Goal: Task Accomplishment & Management: Use online tool/utility

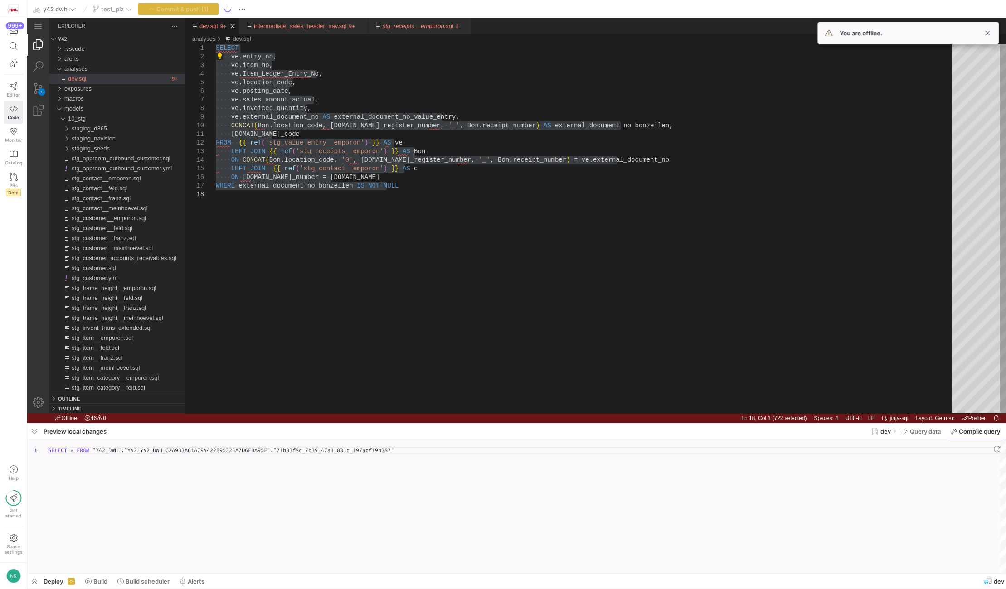
scroll to position [34, 90]
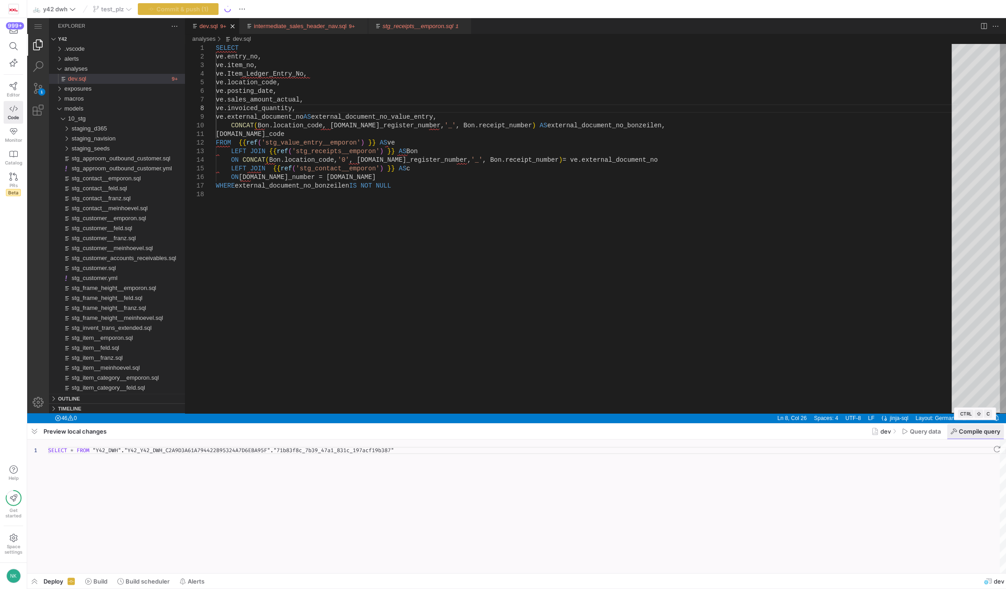
click at [158, 275] on span "Compile query" at bounding box center [91, 270] width 134 height 10
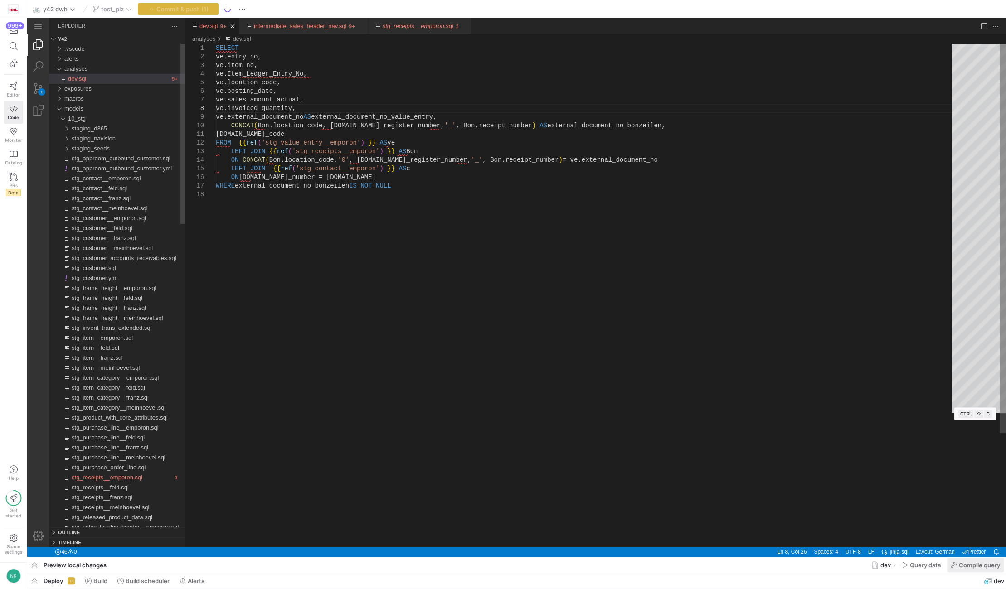
scroll to position [34, 87]
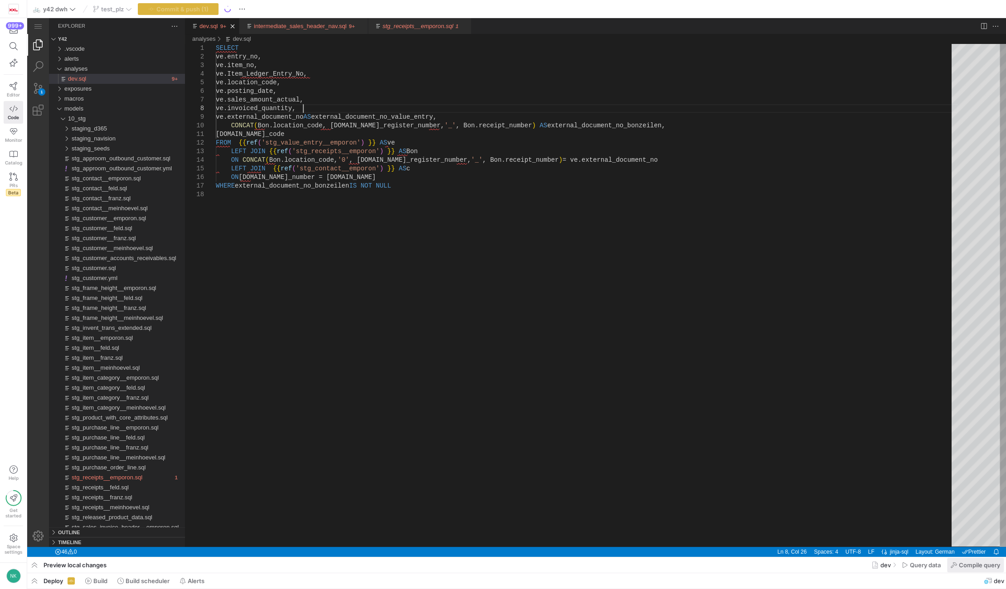
click at [158, 275] on span "Compile query" at bounding box center [91, 270] width 134 height 10
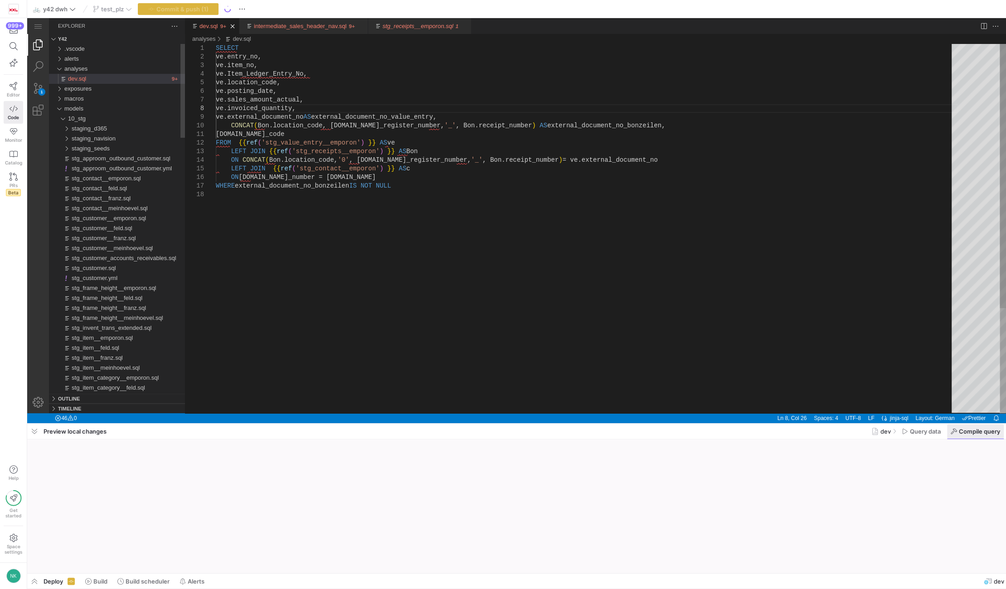
scroll to position [34, 87]
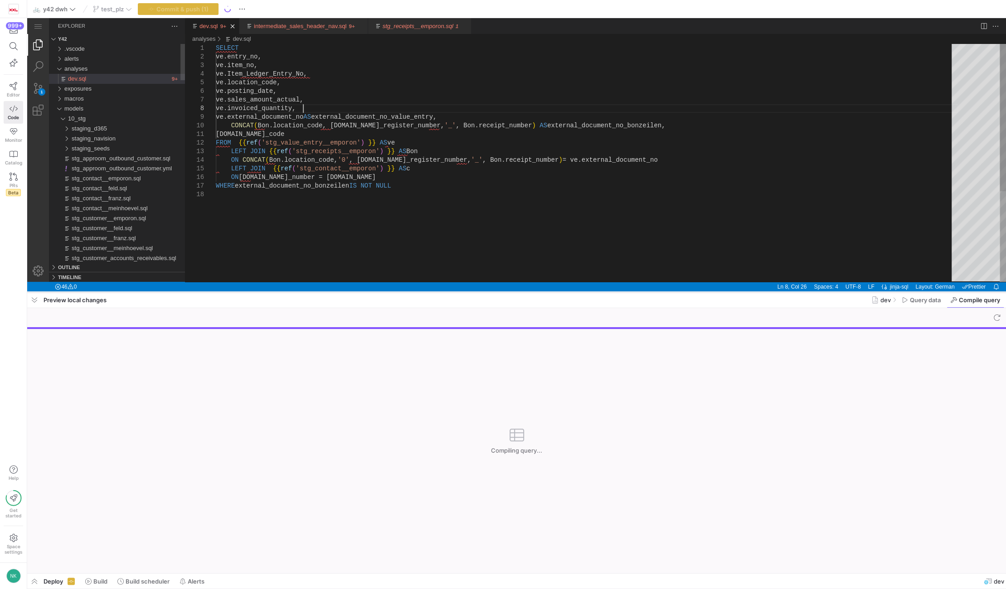
drag, startPoint x: 443, startPoint y: 423, endPoint x: 441, endPoint y: 292, distance: 131.5
click at [0, 0] on div at bounding box center [0, 0] width 0 height 0
click at [409, 194] on div "SELECT ve.entry_no, ve.item_no, ve.Item_Ledger_Entry_No, ve.location_code, ve.p…" at bounding box center [587, 236] width 742 height 384
type textarea "SELECT ve.entry_no, ve.item_no, ve.Item_Ledger_Entry_No, ve.location_code, ve.p…"
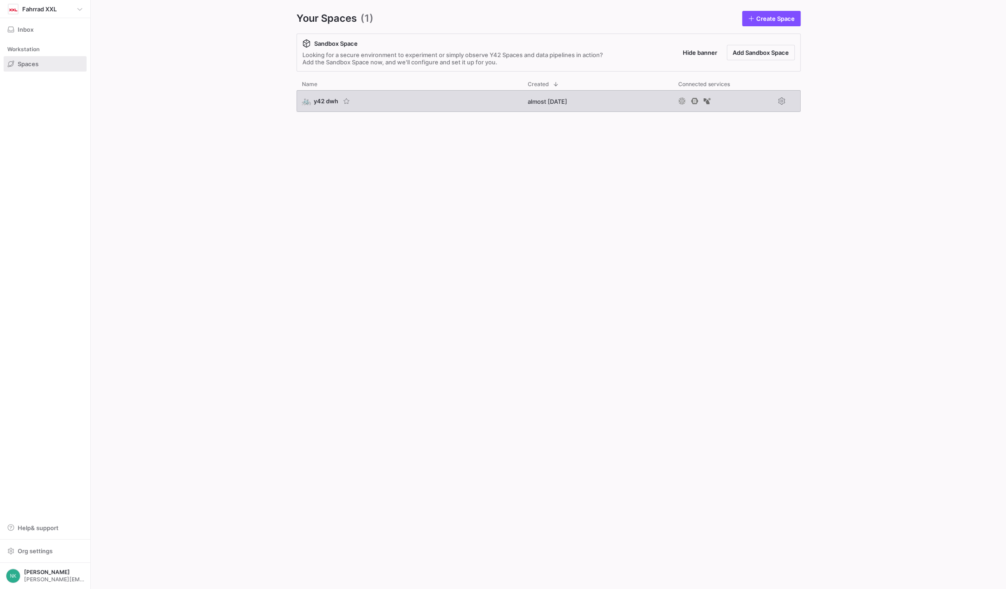
click at [314, 99] on span "y42 dwh" at bounding box center [326, 100] width 24 height 7
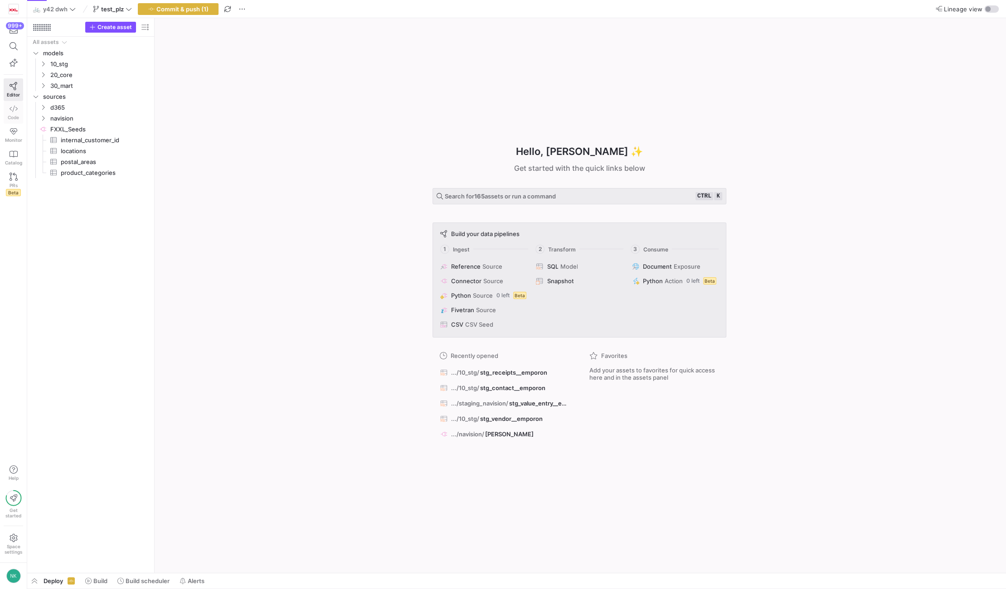
click at [10, 107] on icon at bounding box center [14, 109] width 8 height 8
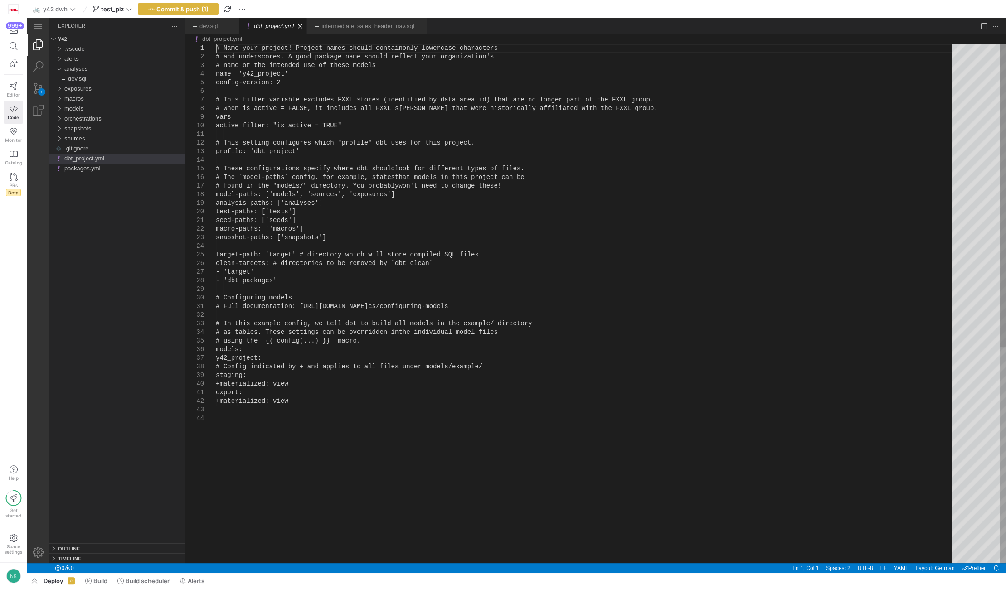
scroll to position [0, 39]
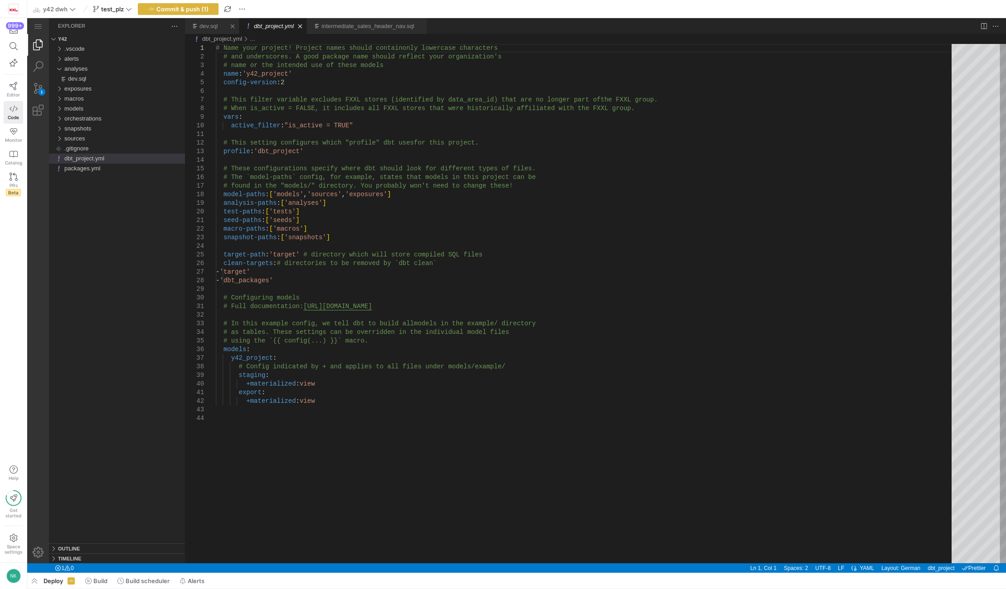
click at [212, 25] on link "dev.sql" at bounding box center [208, 26] width 18 height 7
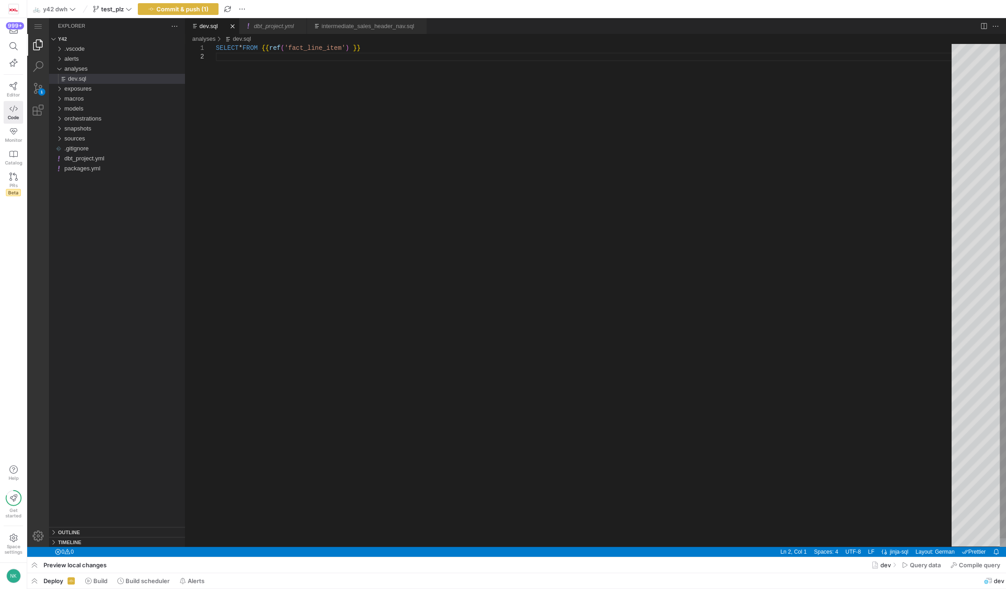
click at [243, 62] on div "SELECT * FROM {{ ref ( 'fact_line_item' ) }}" at bounding box center [587, 300] width 742 height 512
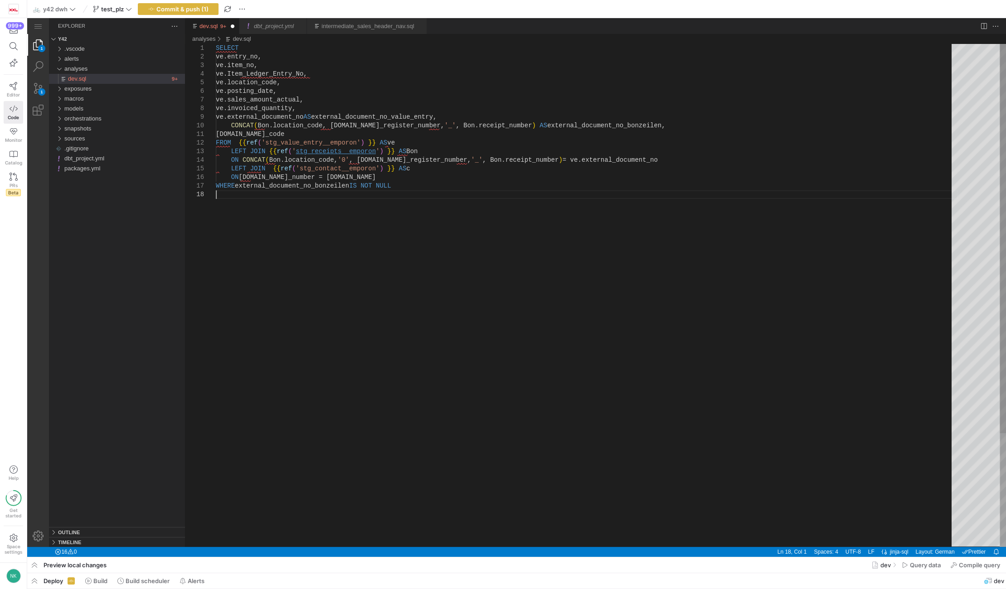
type textarea "SELECT ve.entry_no, ve.item_no, ve.Item_Ledger_Entry_No, ve.location_code, ve.p…"
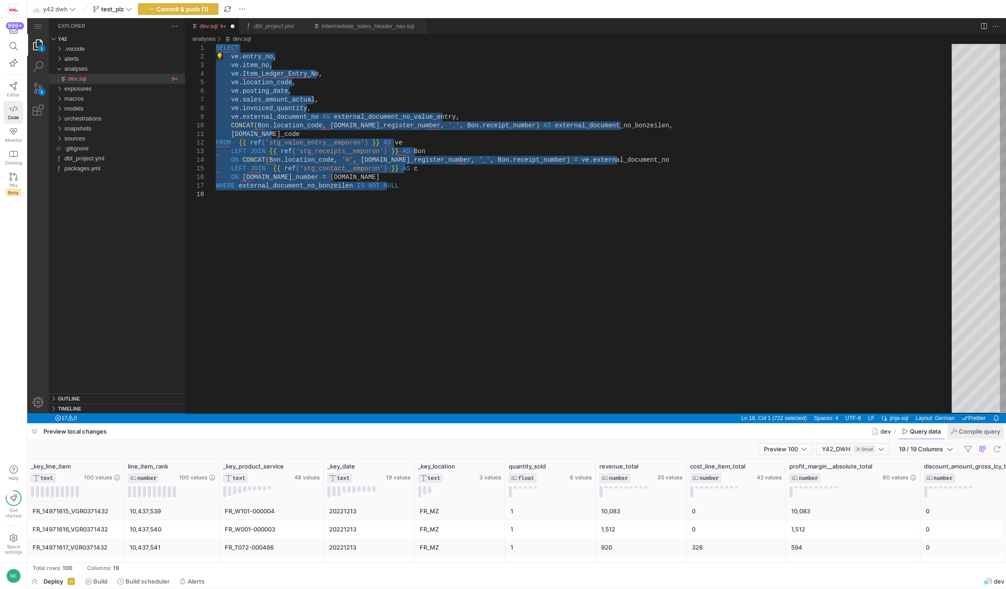
click at [966, 426] on span at bounding box center [975, 431] width 57 height 15
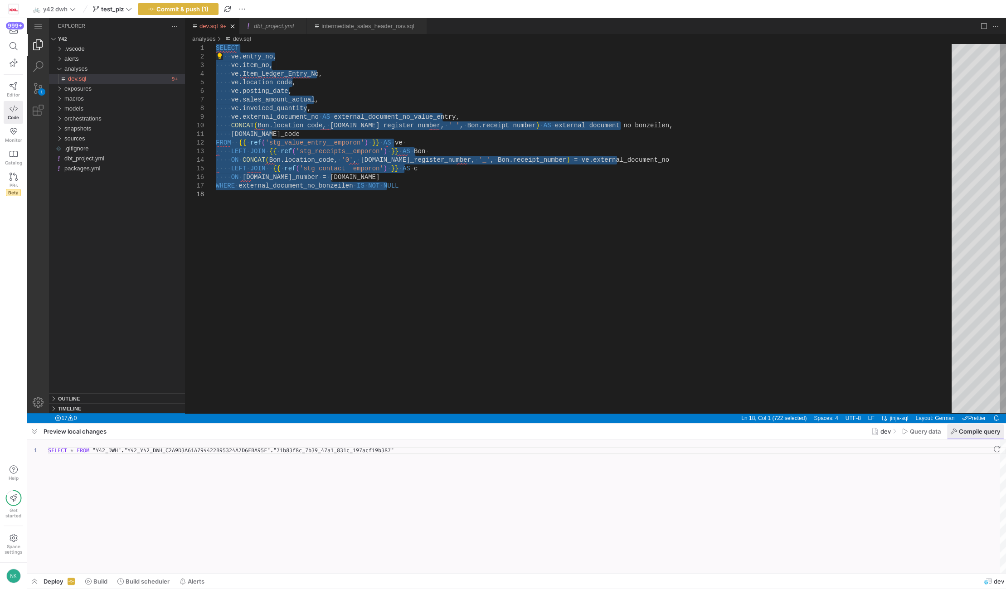
click at [971, 434] on span "Compile query" at bounding box center [979, 431] width 41 height 7
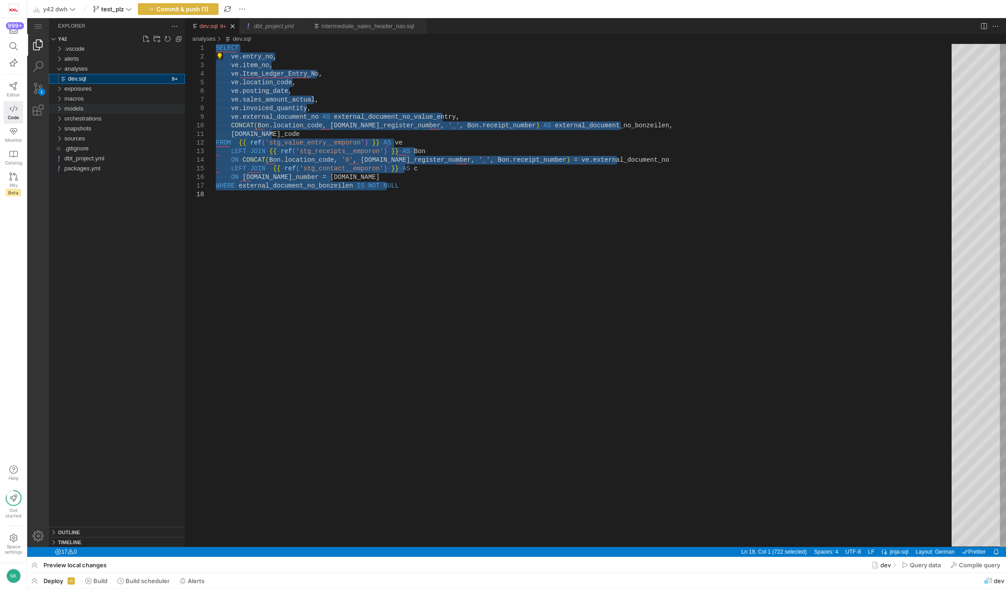
click at [59, 108] on div "models" at bounding box center [59, 109] width 14 height 10
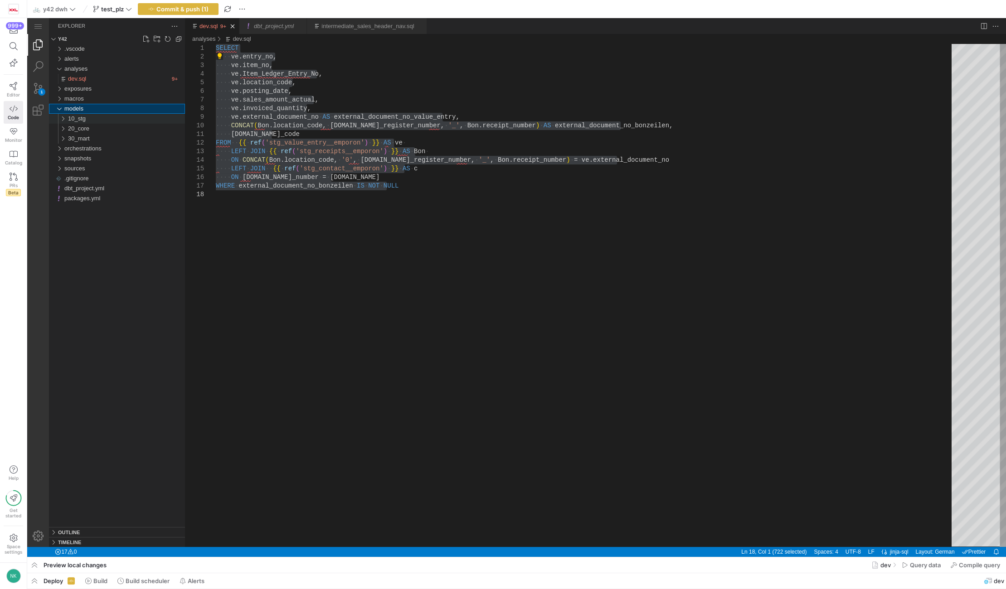
click at [63, 118] on div "10_stg" at bounding box center [60, 119] width 17 height 10
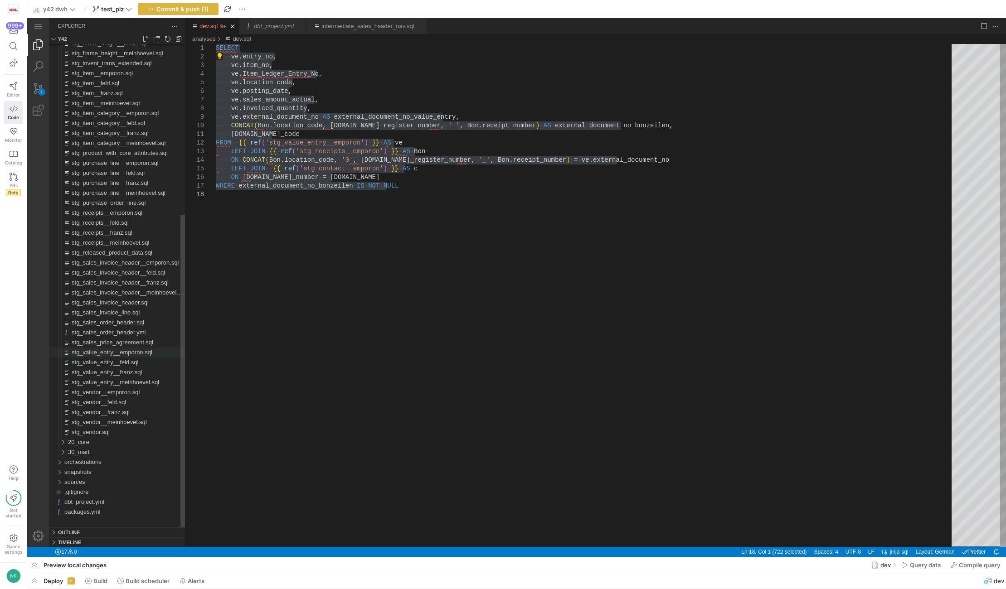
click at [114, 351] on span "stg_value_entry__emporon.sql" at bounding box center [112, 352] width 81 height 7
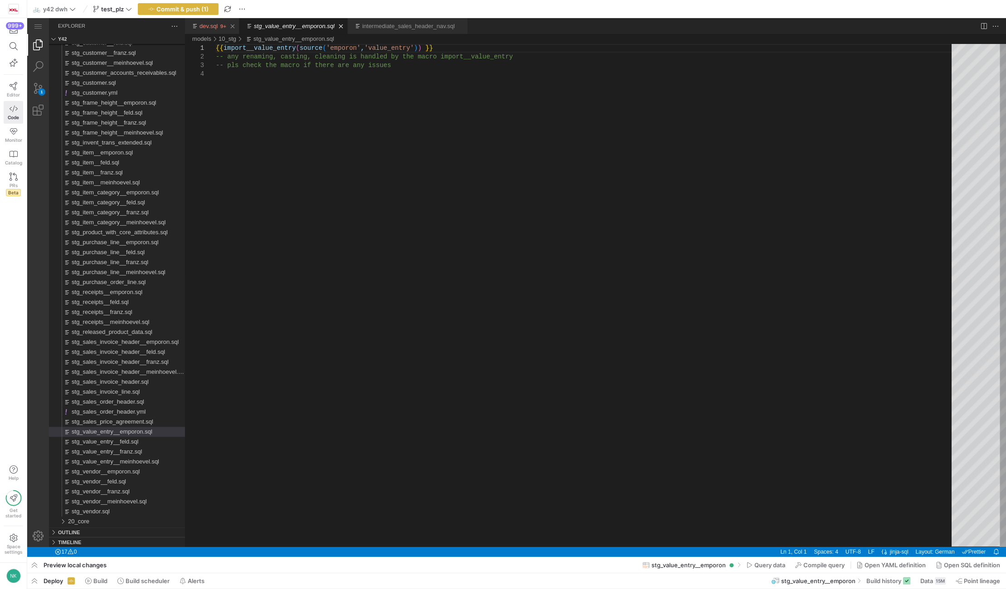
click at [208, 21] on div "dev.sql" at bounding box center [208, 26] width 19 height 16
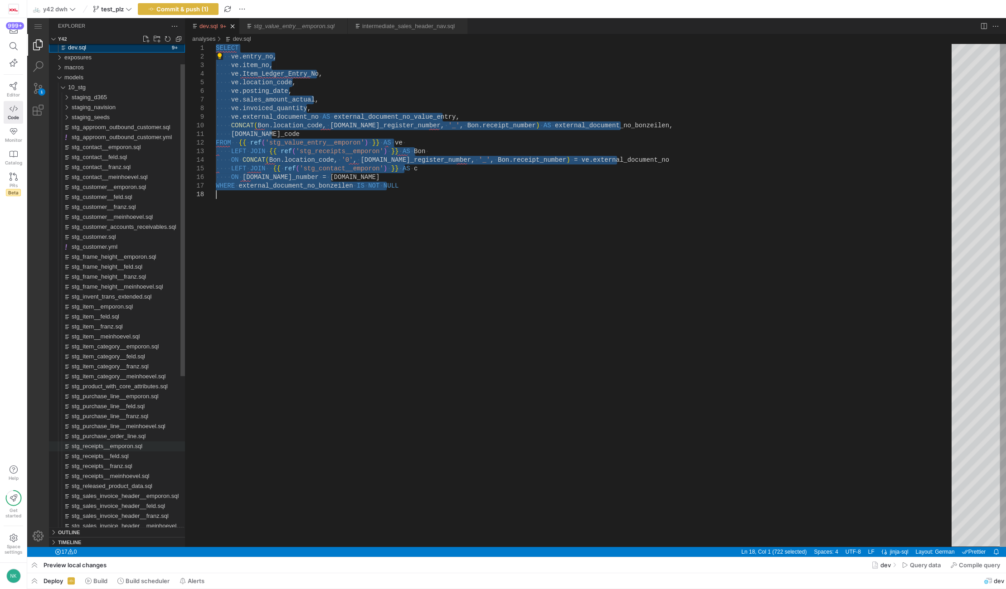
click at [96, 445] on span "stg_receipts__emporon.sql" at bounding box center [107, 446] width 71 height 7
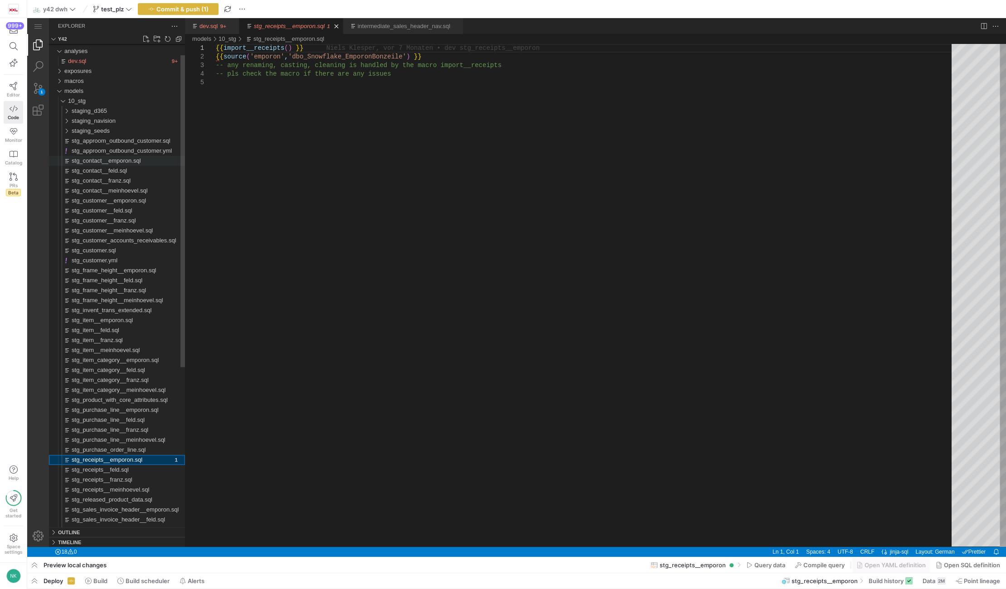
click at [117, 161] on span "stg_contact__emporon.sql" at bounding box center [106, 160] width 69 height 7
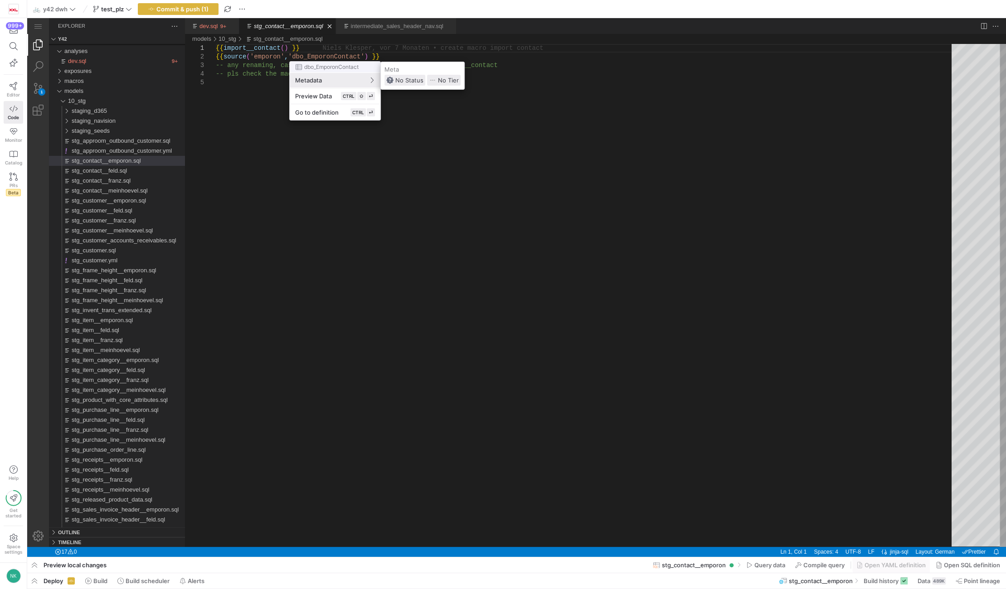
click at [211, 26] on div at bounding box center [503, 294] width 1006 height 589
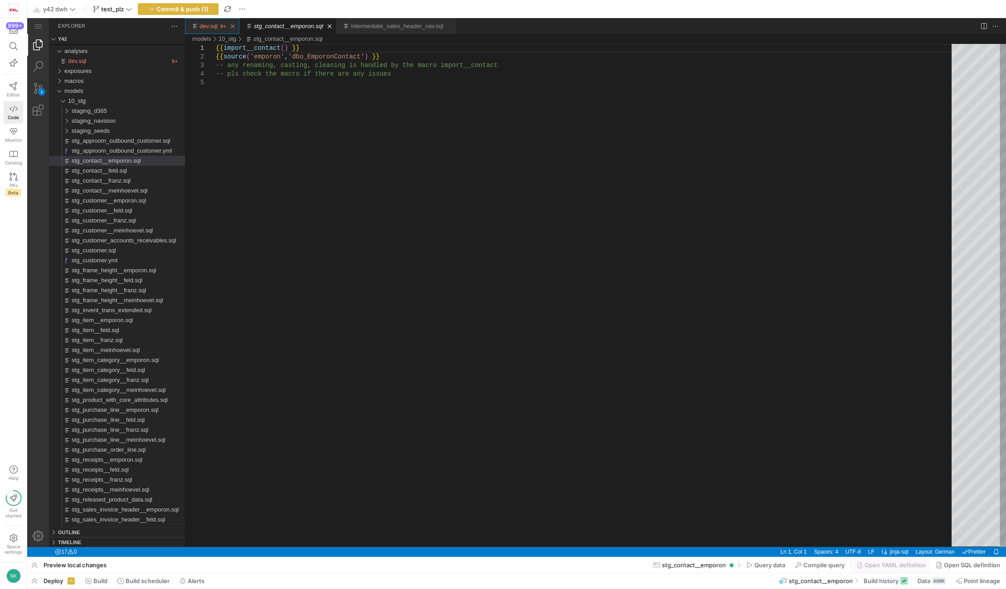
drag, startPoint x: 238, startPoint y: 44, endPoint x: 211, endPoint y: 26, distance: 32.7
click at [211, 26] on link "dev.sql" at bounding box center [208, 26] width 18 height 7
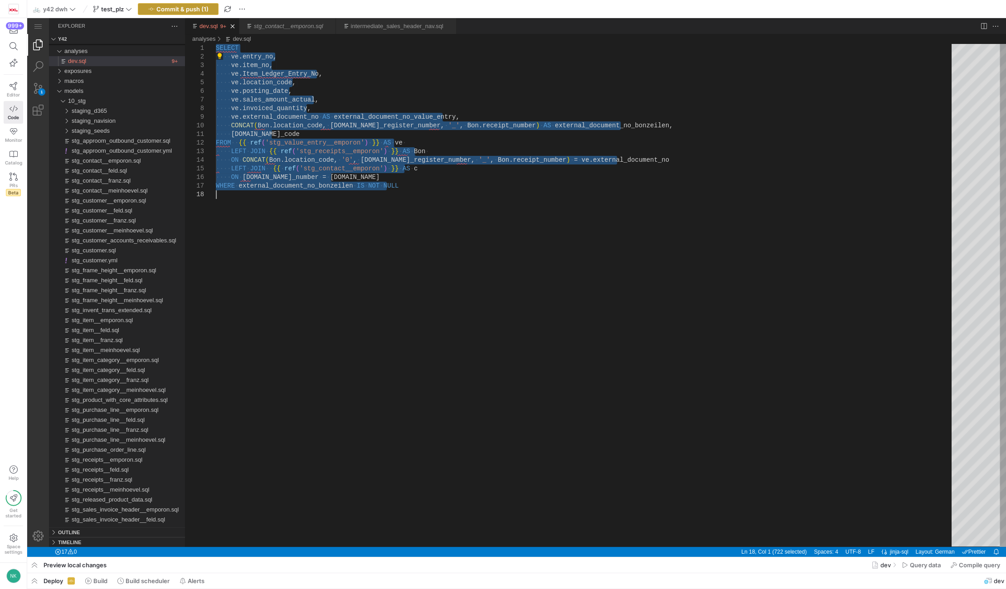
click at [175, 4] on span "button" at bounding box center [178, 9] width 80 height 11
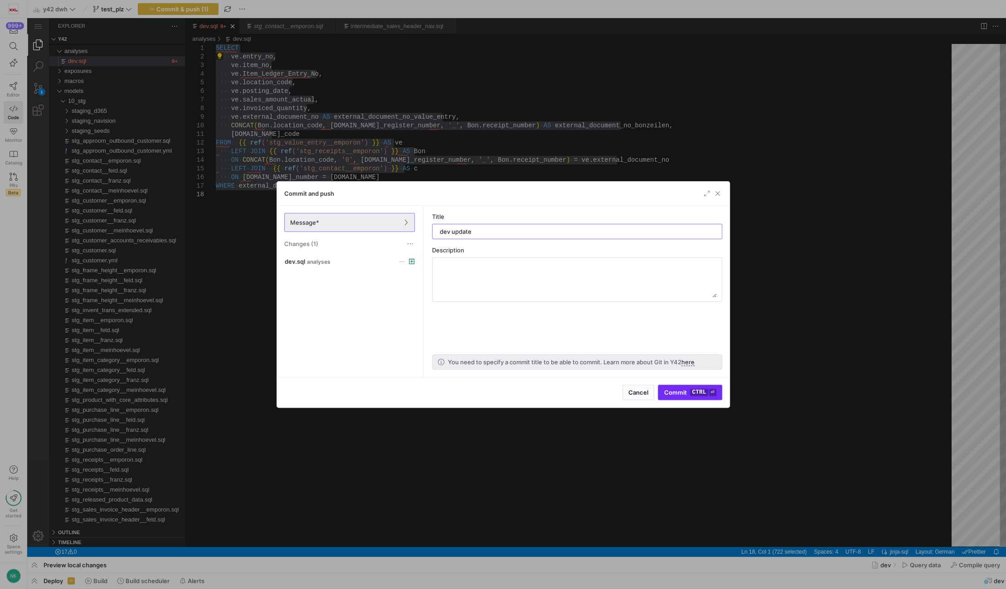
type input "dev update"
click at [691, 398] on span "submit" at bounding box center [689, 392] width 63 height 15
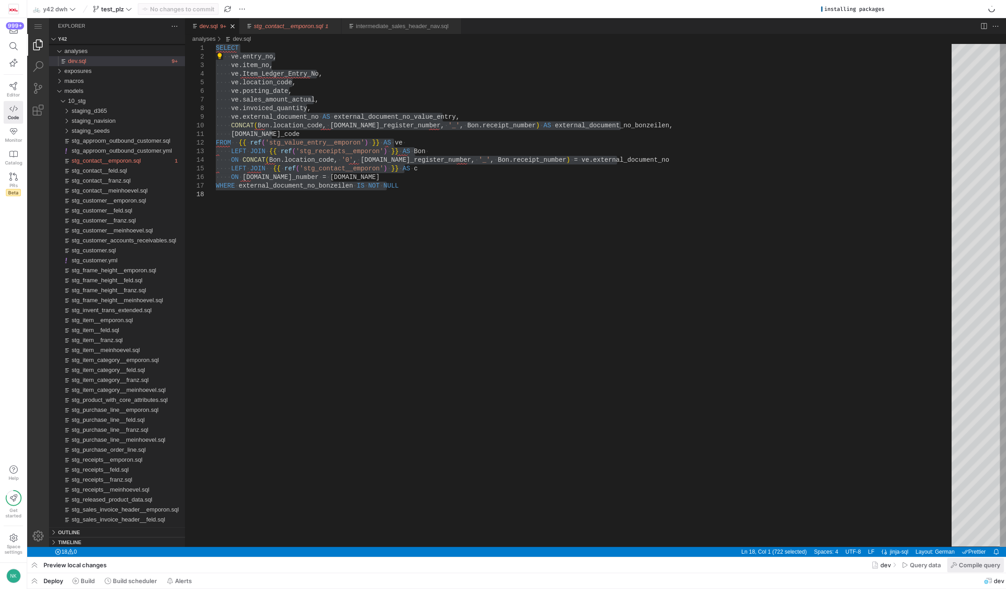
click at [954, 568] on icon at bounding box center [954, 565] width 6 height 6
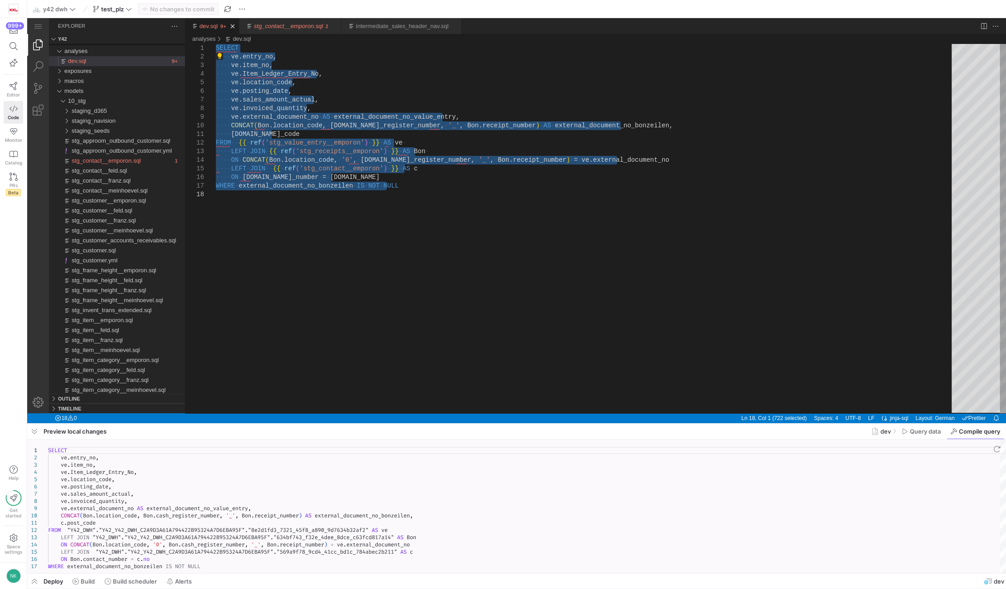
click at [305, 567] on div "SELECT ve . entry_no , ve . item_no , ve . Item_Ledger_Entry_No , ve . location…" at bounding box center [527, 507] width 958 height 134
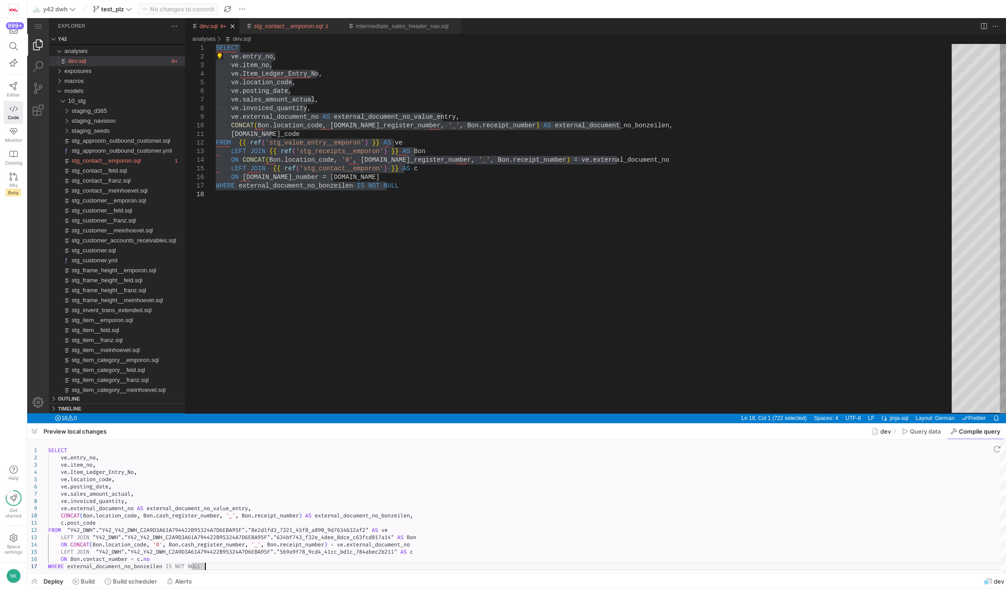
type textarea "SELECT ve.entry_no, ve.item_no, ve.Item_Ledger_Entry_No, ve.location_code, ve.p…"
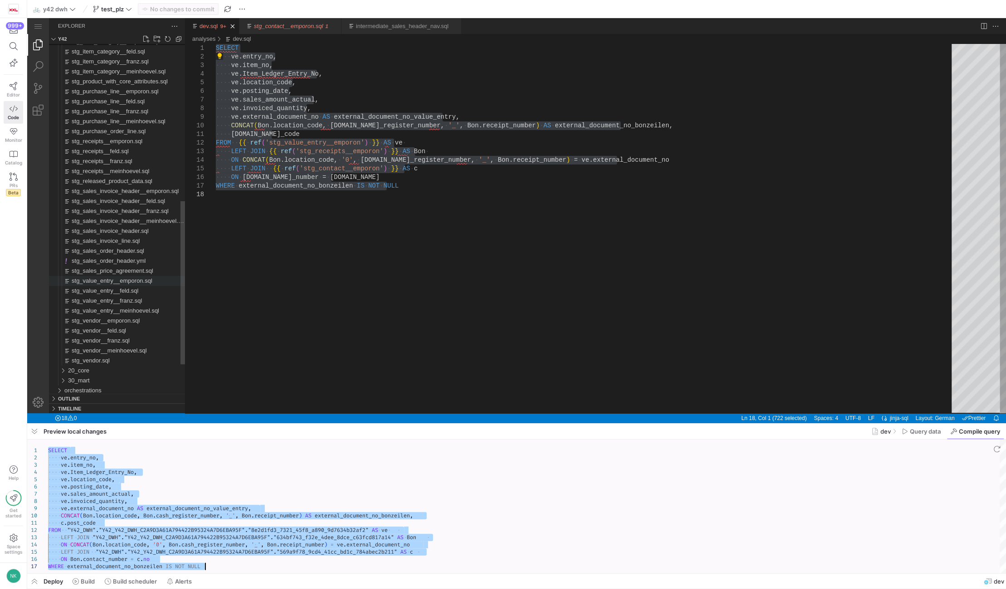
click at [87, 284] on span "stg_value_entry__emporon.sql" at bounding box center [112, 280] width 81 height 7
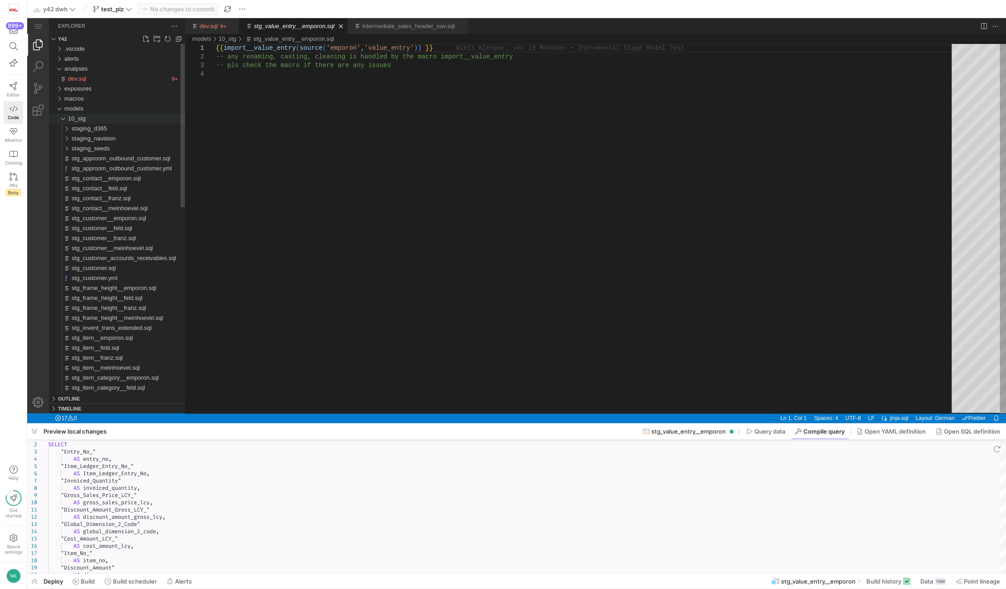
click at [61, 118] on div "10_stg" at bounding box center [60, 119] width 17 height 10
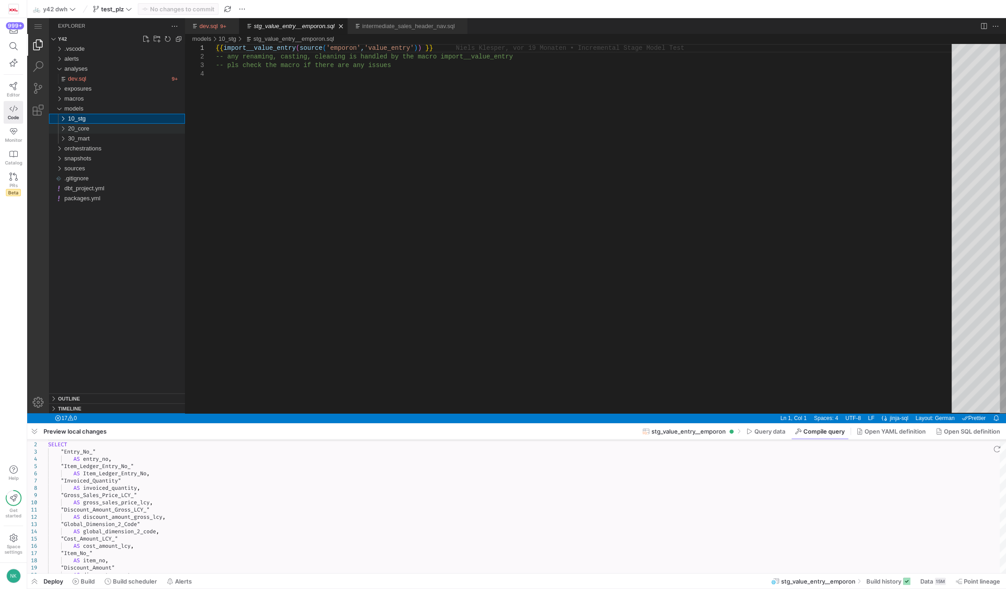
click at [61, 130] on div "20_core" at bounding box center [60, 129] width 17 height 10
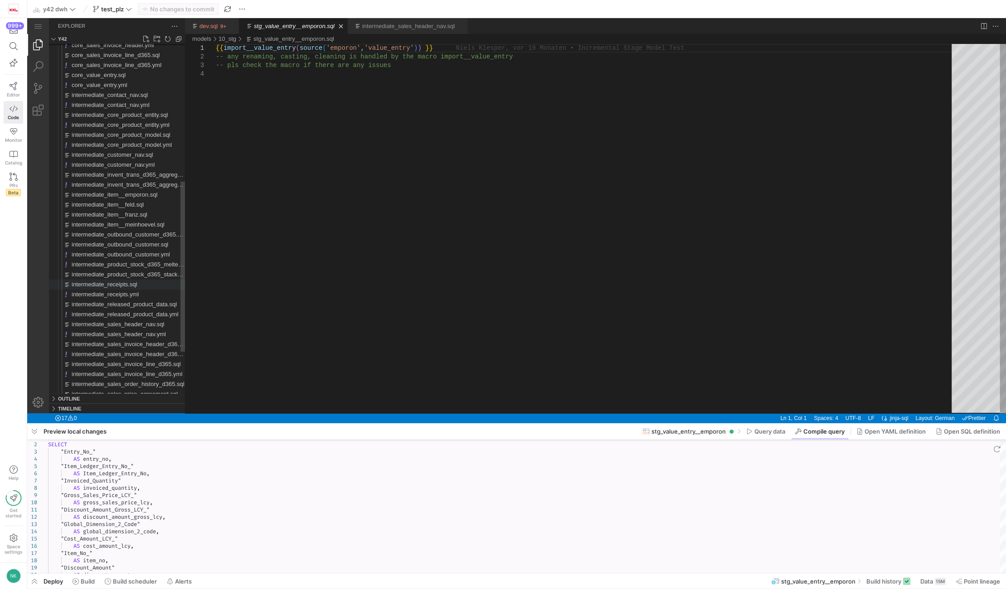
click at [109, 283] on span "intermediate_receipts.sql" at bounding box center [105, 284] width 66 height 7
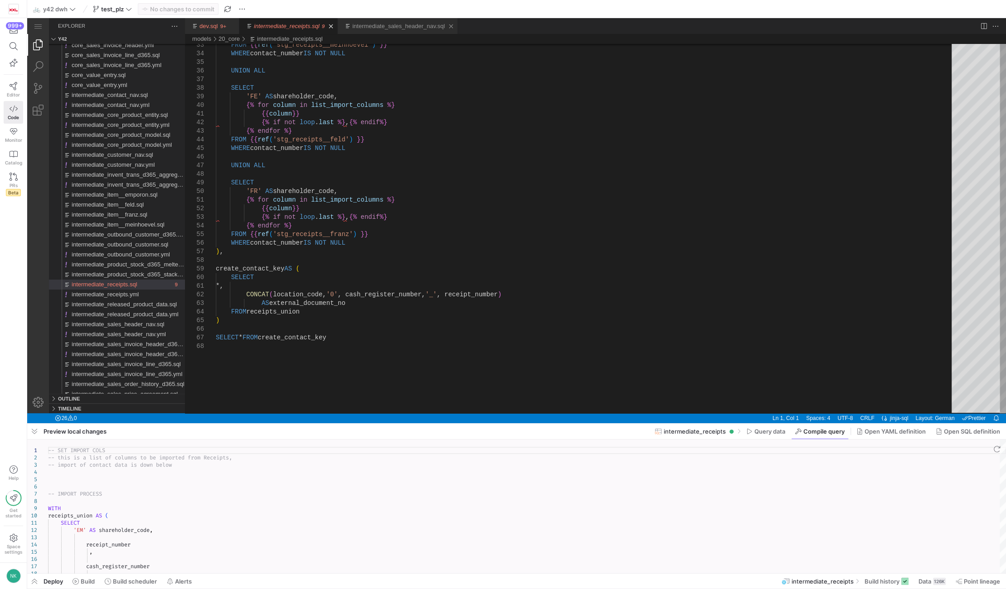
click at [399, 27] on link "intermediate_sales_header_nav.sql" at bounding box center [398, 26] width 92 height 7
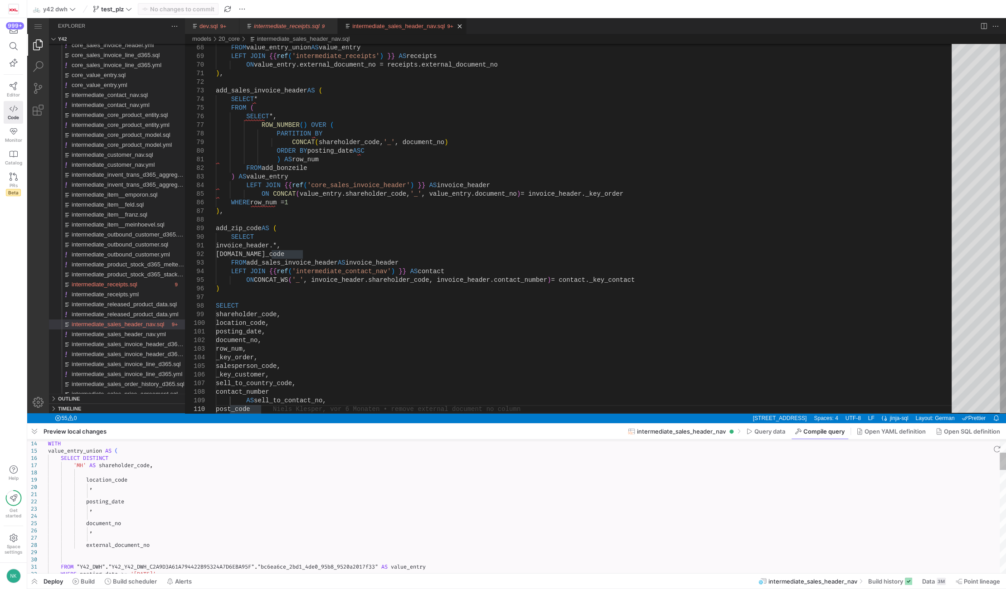
type textarea "--WHERE sales_amount_actual > 0 -- SET IMPORT COLS & DATE_RANGE -- this is a li…"
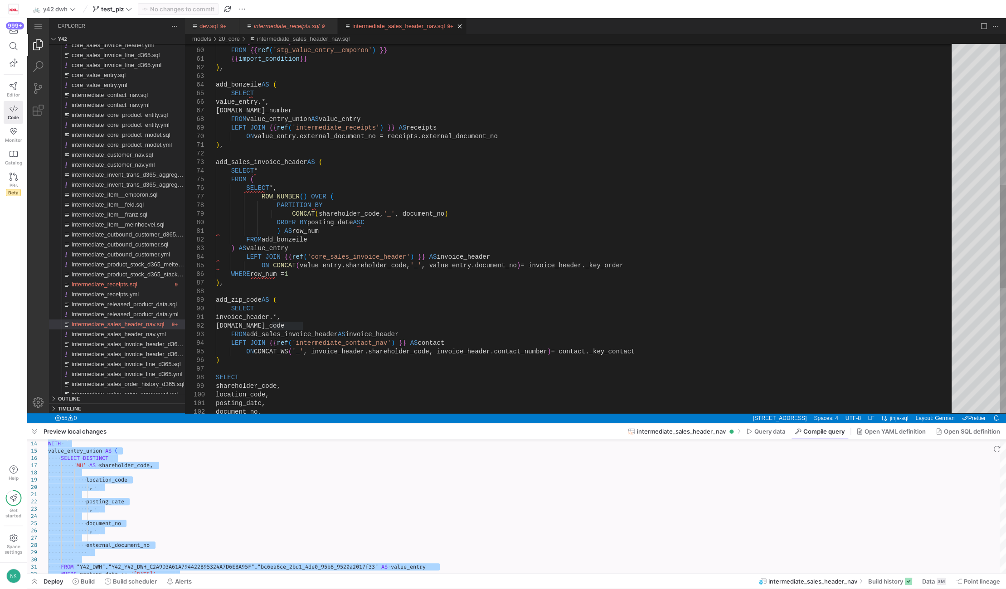
click at [381, 229] on div "ORDER BY posting_date ASC ) AS row_num FROM add_bonzeile ) AS value_entry LEFT …" at bounding box center [587, 201] width 742 height 1326
type textarea ") AS row_num FROM add_bonzeile ) AS value_entry LEFT JOIN {{ ref('core_sales_in…"
